Goal: Information Seeking & Learning: Learn about a topic

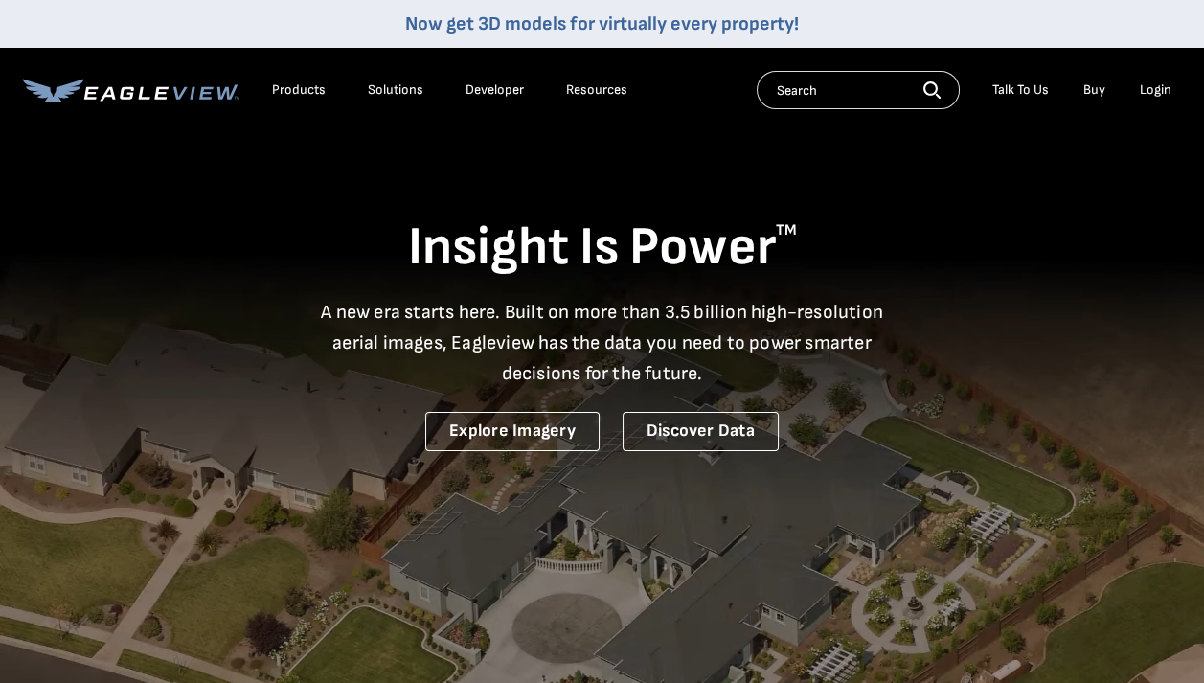
click at [304, 92] on div "Products" at bounding box center [299, 89] width 54 height 17
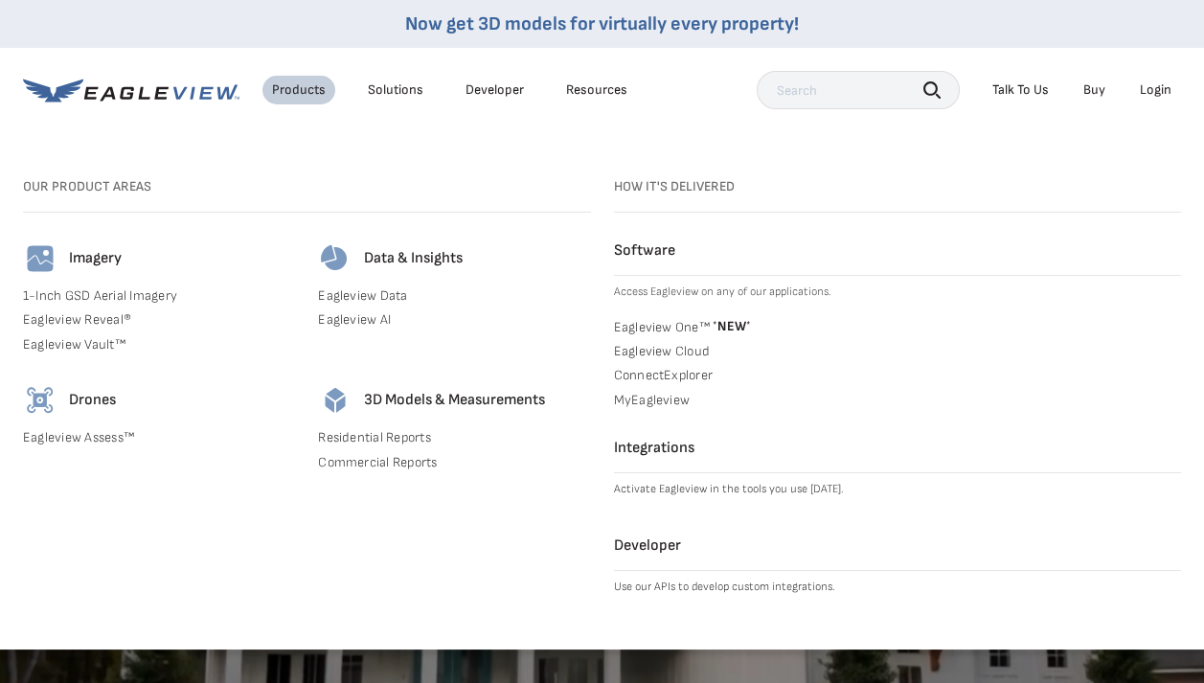
click at [315, 95] on div "Products" at bounding box center [299, 89] width 54 height 17
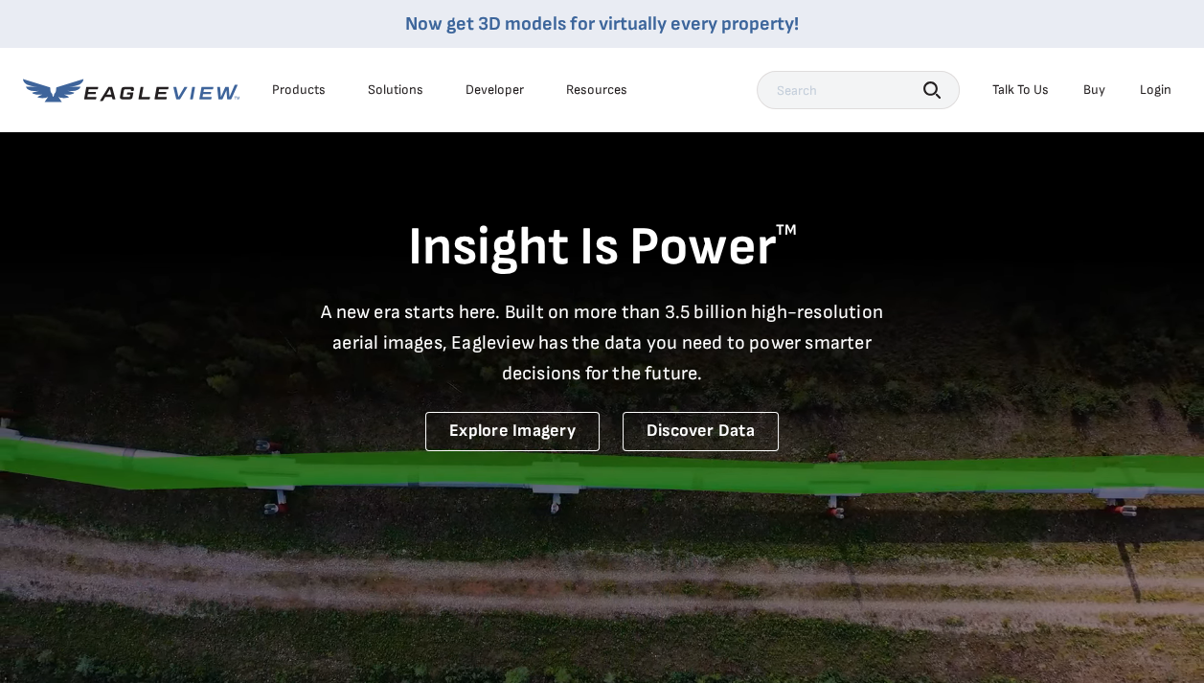
click at [307, 89] on div "Products" at bounding box center [299, 89] width 54 height 17
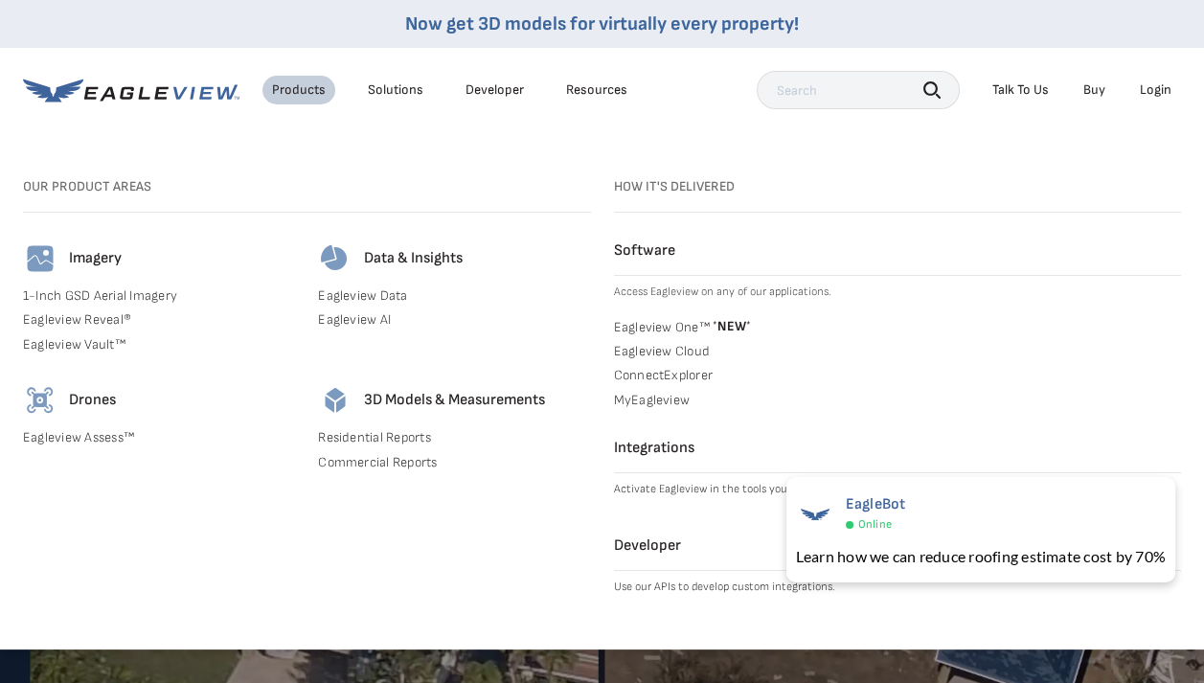
click at [582, 88] on div "Resources" at bounding box center [596, 89] width 61 height 17
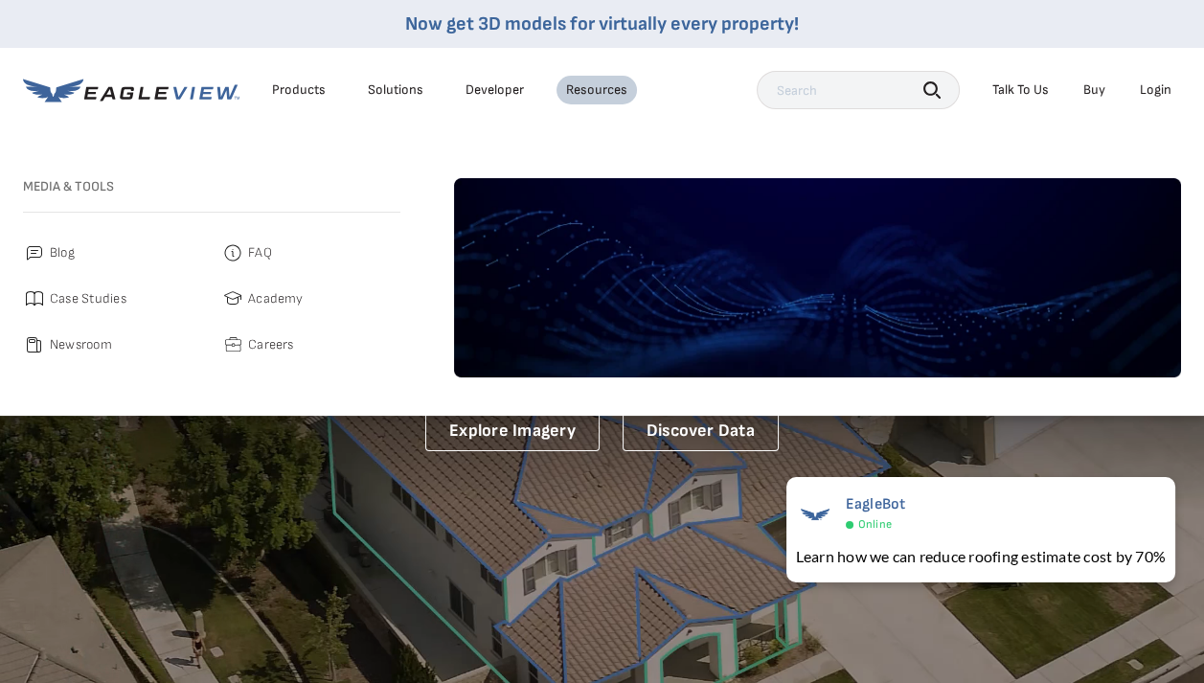
click at [492, 86] on link "Developer" at bounding box center [495, 89] width 58 height 17
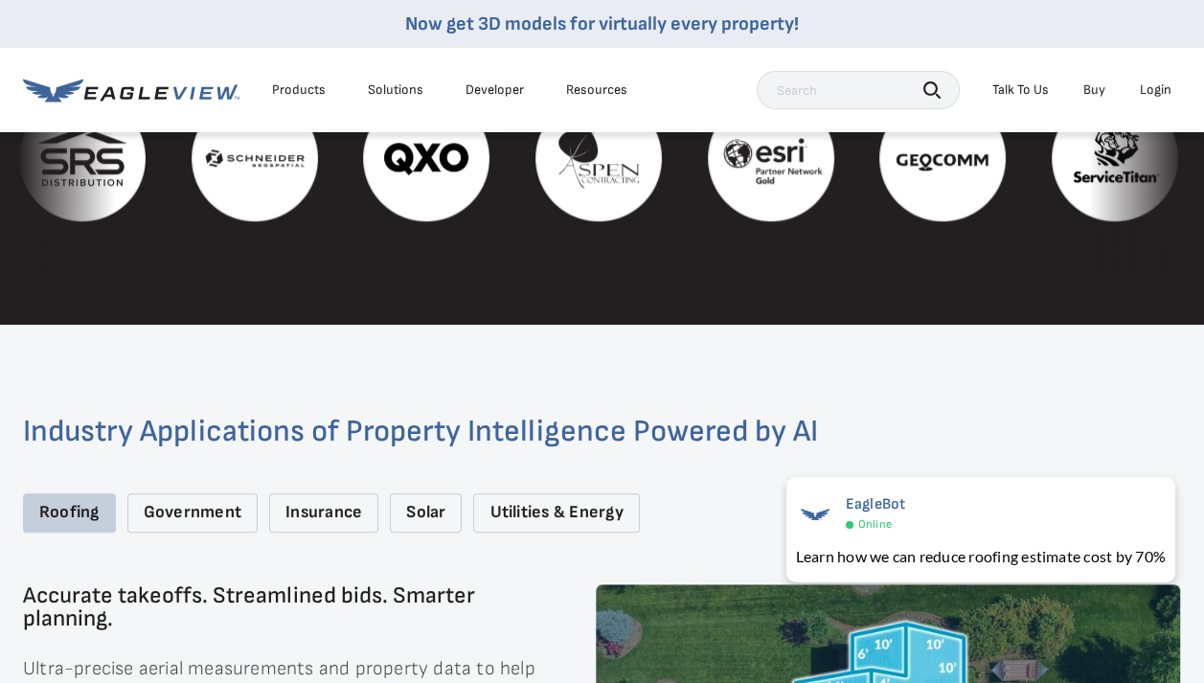
scroll to position [2107, 0]
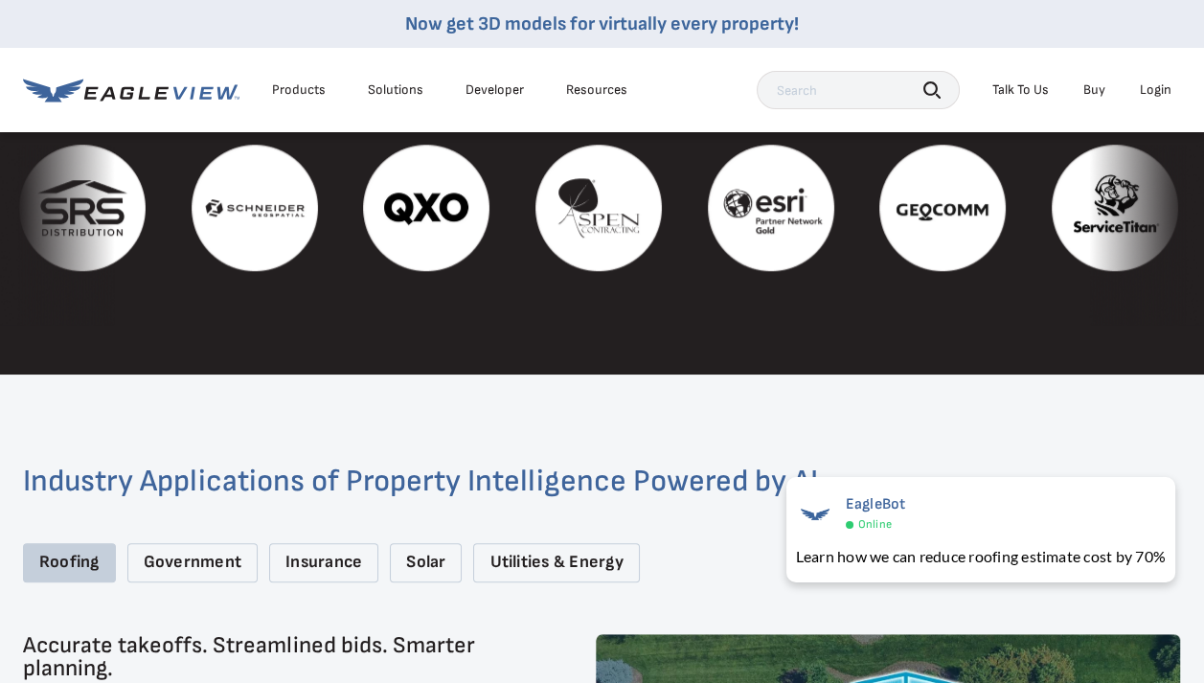
click at [314, 89] on div "Products" at bounding box center [299, 89] width 54 height 17
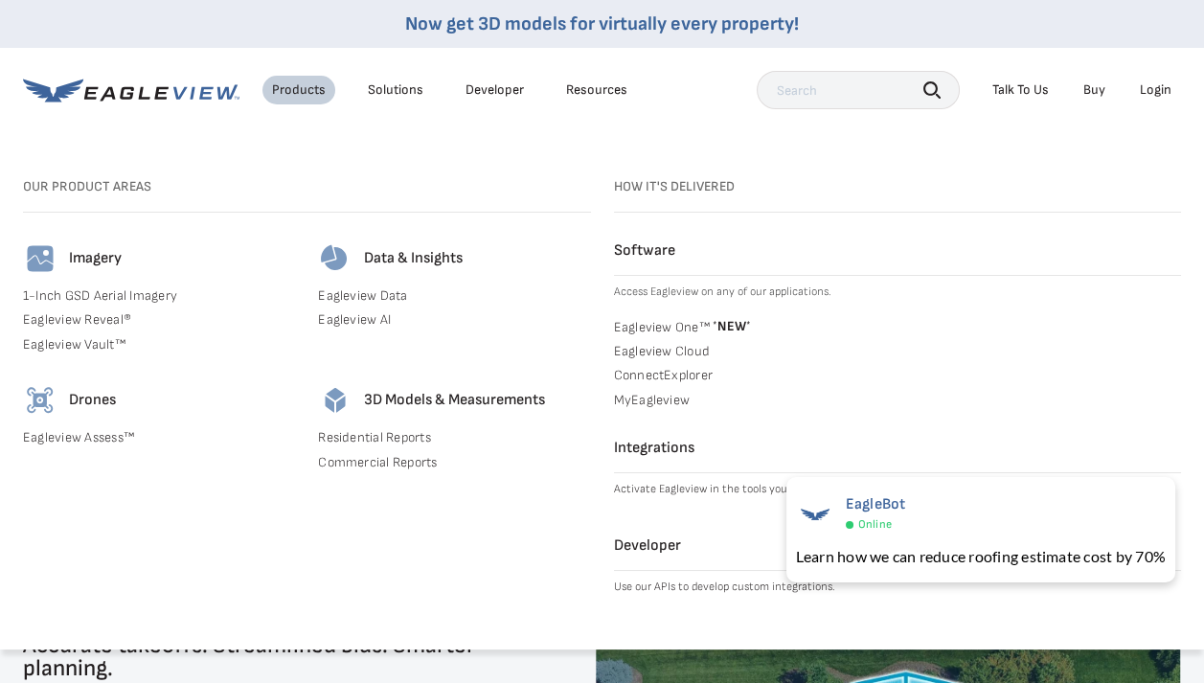
click at [679, 322] on link "Eagleview One™ * NEW *" at bounding box center [898, 325] width 568 height 19
